Goal: Task Accomplishment & Management: Use online tool/utility

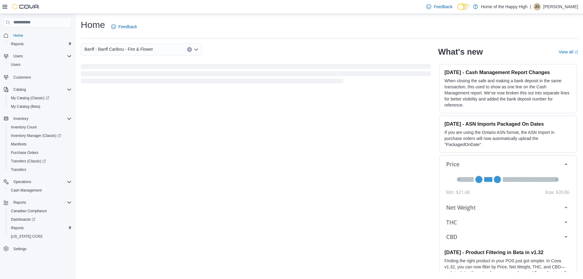
click at [4, 6] on icon at bounding box center [4, 6] width 5 height 5
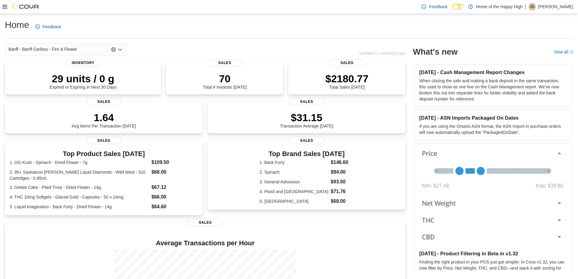
click at [5, 8] on icon at bounding box center [4, 6] width 5 height 5
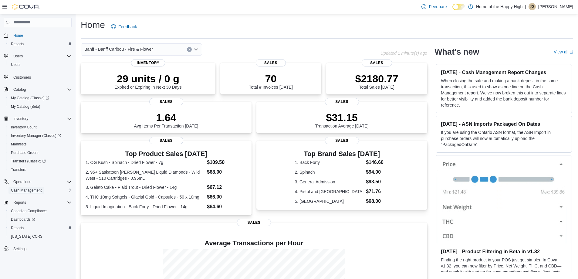
click at [36, 193] on span "Cash Management" at bounding box center [26, 190] width 31 height 7
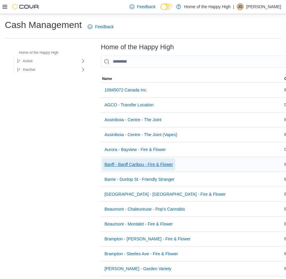
click at [130, 167] on span "Banff - Banff Caribou - Fire & Flower" at bounding box center [138, 164] width 69 height 12
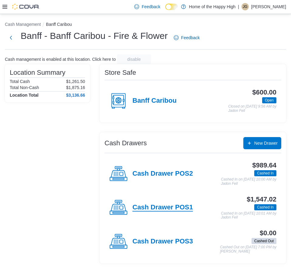
click at [180, 208] on h4 "Cash Drawer POS1" at bounding box center [162, 207] width 60 height 8
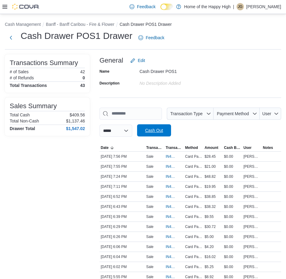
click at [154, 132] on span "Cash Out" at bounding box center [154, 130] width 18 height 6
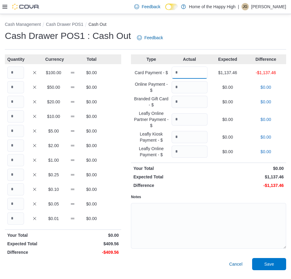
click at [188, 71] on input "Quantity" at bounding box center [189, 72] width 36 height 12
type input "*******"
click at [14, 74] on input "Quantity" at bounding box center [15, 72] width 17 height 12
type input "*"
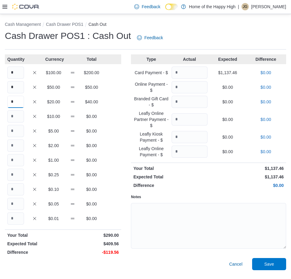
type input "*"
type input "**"
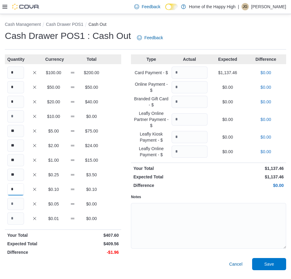
type input "*"
type input "**"
click at [265, 265] on span "Save" at bounding box center [269, 263] width 10 height 6
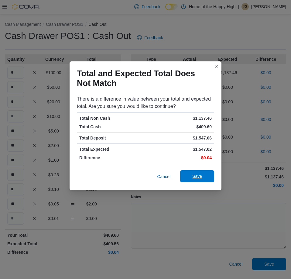
click at [188, 171] on span "Save" at bounding box center [197, 176] width 27 height 12
